Goal: Task Accomplishment & Management: Use online tool/utility

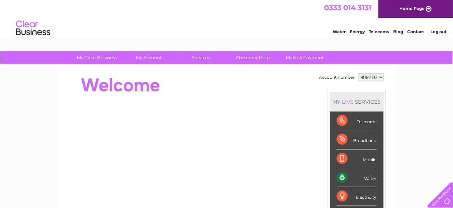
click at [375, 79] on select "909210 909216 909217 933611 936990" at bounding box center [371, 77] width 26 height 8
select select "936990"
click at [358, 73] on select "909210 909216 909217 933611 936990" at bounding box center [371, 77] width 26 height 8
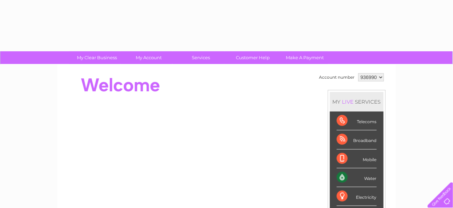
click at [158, 70] on div "Account number 909210 909216 909217 933611 936990 MY LIVE SERVICES Telecoms Bro…" at bounding box center [226, 192] width 338 height 254
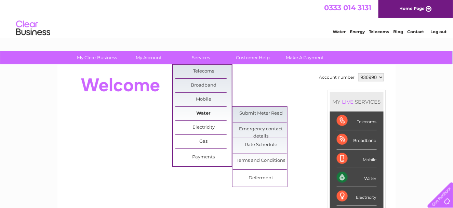
click at [201, 113] on link "Water" at bounding box center [203, 114] width 56 height 14
click at [252, 109] on link "Submit Meter Read" at bounding box center [261, 114] width 56 height 14
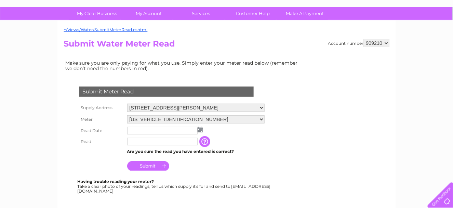
scroll to position [44, 0]
click at [261, 104] on select "80 Sycamore Avenue, Johnstone, Renfrewshire, PA5 0BL" at bounding box center [195, 108] width 137 height 9
click at [378, 41] on select "909210 909216 909217 933611 936990" at bounding box center [377, 43] width 26 height 8
select select "936990"
click at [364, 39] on select "909210 909216 909217 933611 936990" at bounding box center [377, 43] width 26 height 8
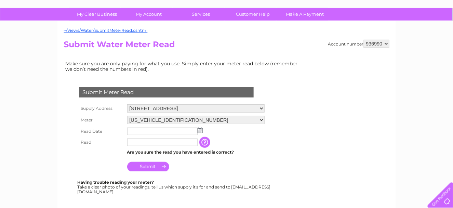
scroll to position [46, 0]
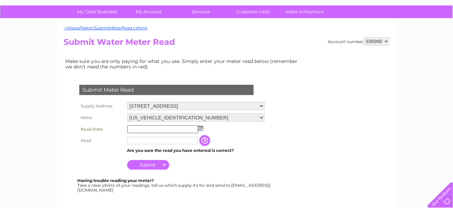
click at [163, 125] on input "text" at bounding box center [162, 129] width 71 height 8
click at [200, 126] on img at bounding box center [200, 127] width 5 height 5
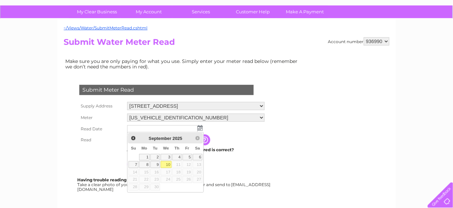
click at [170, 167] on table "Su Mo Tu We Th Fr Sa 1 2 3 4 5 6 7 8 9 10 11 12 13 14 15 16 17 18 19 20 21 22 2…" at bounding box center [165, 167] width 75 height 48
click at [168, 165] on link "10" at bounding box center [166, 164] width 11 height 7
type input "[DATE]"
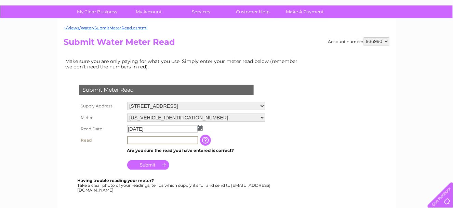
click at [148, 140] on input "text" at bounding box center [162, 140] width 71 height 8
type input "98"
click at [148, 164] on input "Submit" at bounding box center [148, 164] width 42 height 10
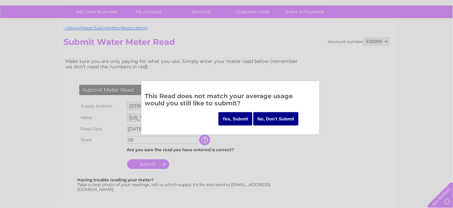
click at [268, 119] on input "No, Don't Submit" at bounding box center [275, 118] width 45 height 13
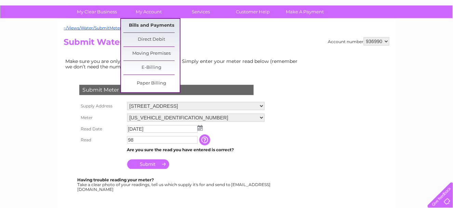
click at [151, 22] on link "Bills and Payments" at bounding box center [151, 26] width 56 height 14
click at [151, 25] on link "Bills and Payments" at bounding box center [151, 26] width 56 height 14
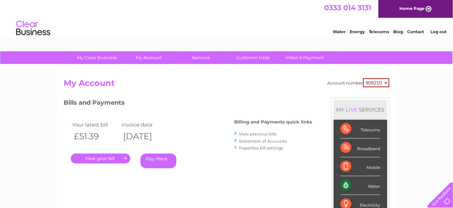
click at [377, 82] on select "909210 909216 909217 933611 936990" at bounding box center [376, 82] width 26 height 9
select select "936990"
click at [364, 78] on select "909210 909216 909217 933611 936990" at bounding box center [376, 82] width 26 height 9
click at [154, 168] on div "Your latest bill Invoice date £62.98 [DATE] . Pay Here" at bounding box center [139, 145] width 150 height 65
click at [98, 158] on link "." at bounding box center [100, 158] width 59 height 10
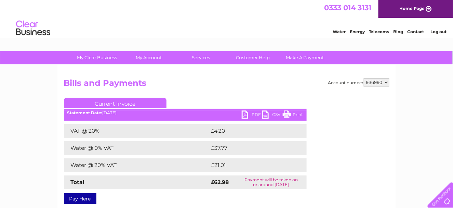
click at [253, 113] on link "PDF" at bounding box center [252, 115] width 21 height 10
